Goal: Task Accomplishment & Management: Complete application form

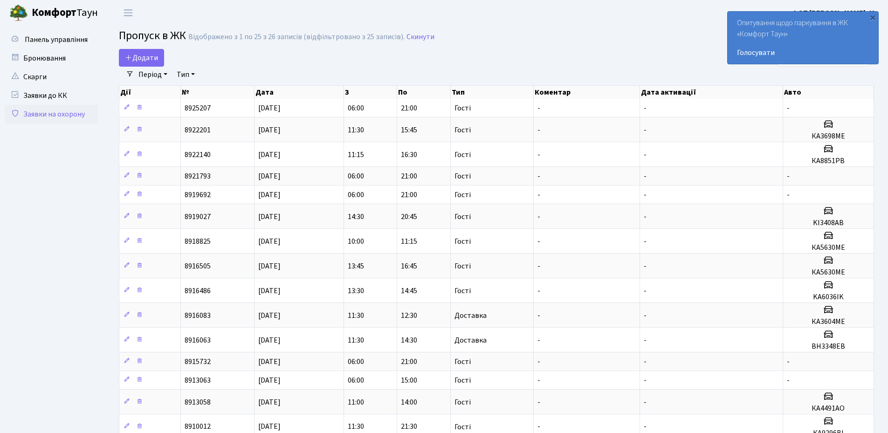
select select "25"
click at [875, 19] on div "×" at bounding box center [872, 17] width 9 height 9
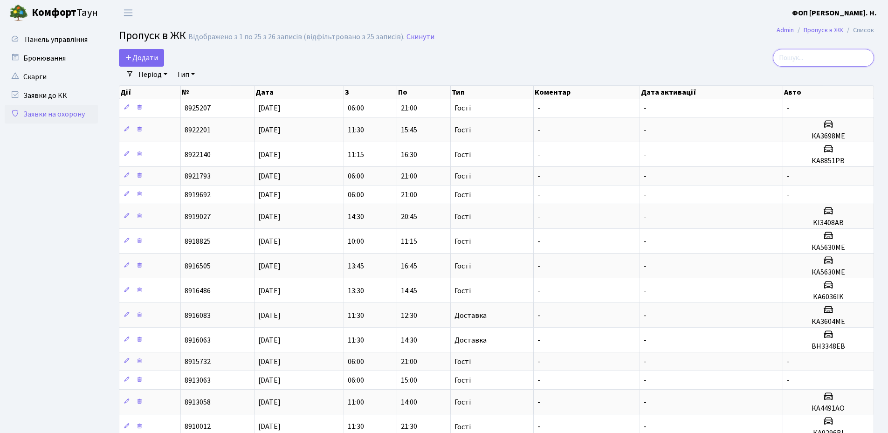
click at [804, 57] on input "search" at bounding box center [823, 58] width 101 height 18
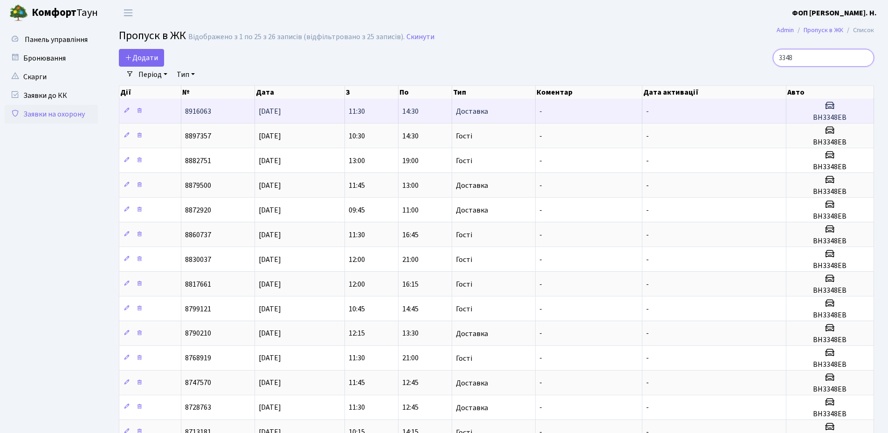
type input "3348"
drag, startPoint x: 854, startPoint y: 118, endPoint x: 814, endPoint y: 119, distance: 40.1
click at [814, 119] on h5 "ВН3348ЕВ" at bounding box center [830, 117] width 80 height 9
copy h5 "ВН3348ЕВ"
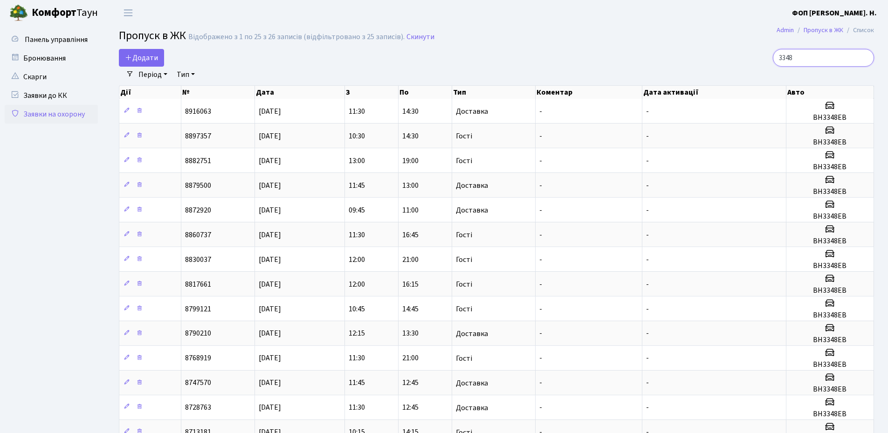
click at [827, 57] on input "3348" at bounding box center [823, 58] width 101 height 18
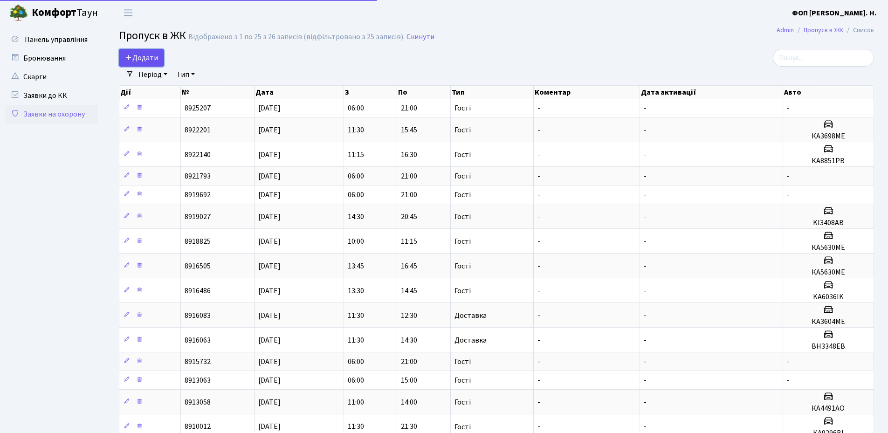
click at [139, 58] on span "Додати" at bounding box center [141, 58] width 33 height 10
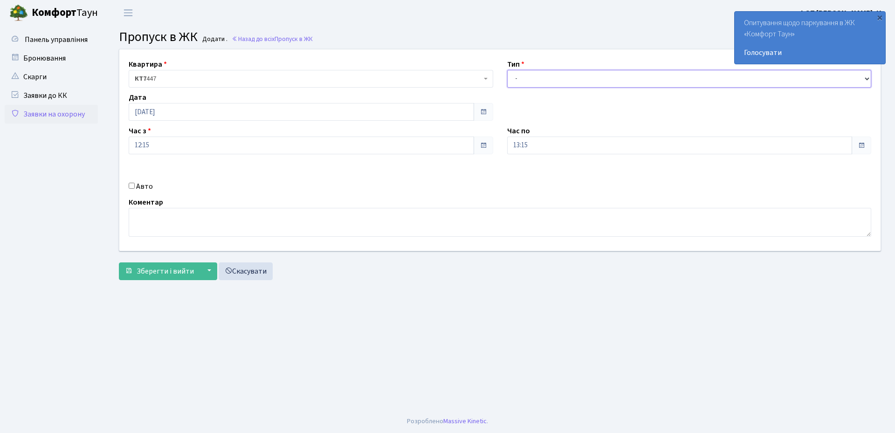
click at [534, 83] on select "- Доставка Таксі Гості Сервіс" at bounding box center [689, 79] width 364 height 18
select select "3"
click at [507, 70] on select "- Доставка Таксі Гості Сервіс" at bounding box center [689, 79] width 364 height 18
click at [528, 149] on input "13:15" at bounding box center [679, 146] width 345 height 18
click at [534, 176] on icon at bounding box center [532, 177] width 25 height 25
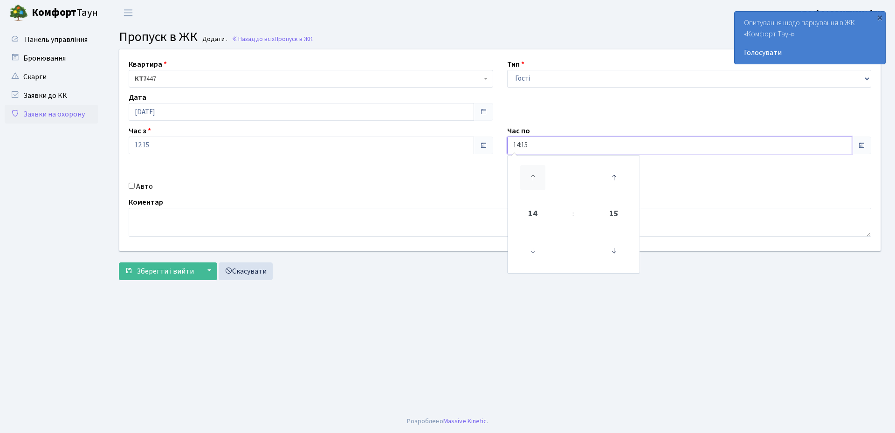
click at [534, 176] on icon at bounding box center [532, 177] width 25 height 25
type input "15:15"
drag, startPoint x: 136, startPoint y: 186, endPoint x: 491, endPoint y: 163, distance: 355.5
click at [137, 186] on label "Авто" at bounding box center [144, 186] width 17 height 11
click at [135, 186] on input "Авто" at bounding box center [132, 186] width 6 height 6
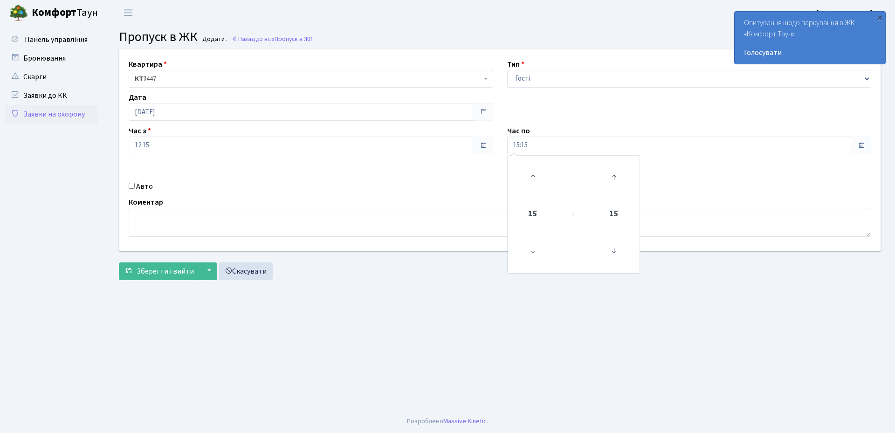
checkbox input "true"
paste input "ВН3348ЕВ"
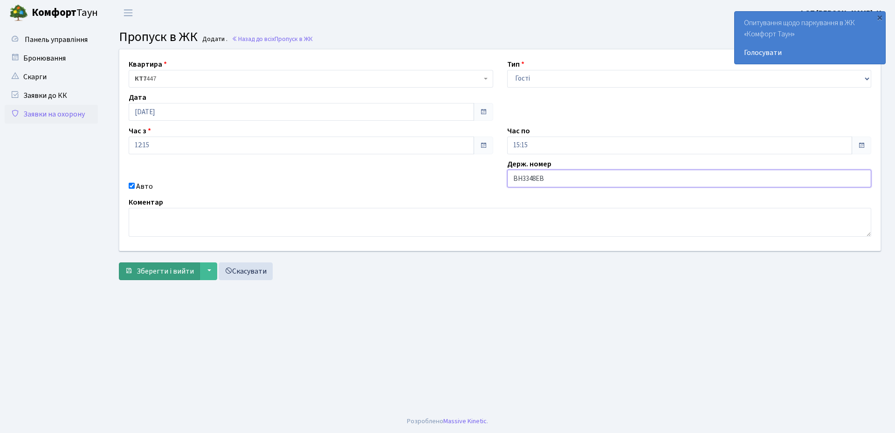
type input "ВН3348ЕВ"
click at [147, 270] on span "Зберегти і вийти" at bounding box center [165, 271] width 57 height 10
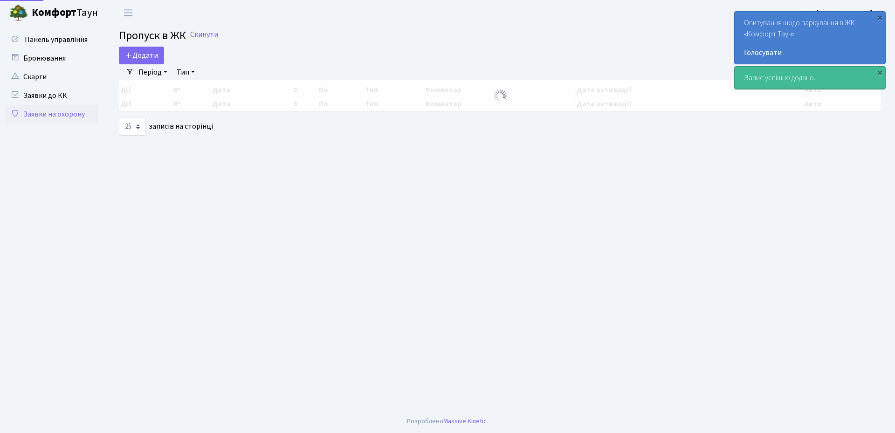
select select "25"
